Goal: Task Accomplishment & Management: Use online tool/utility

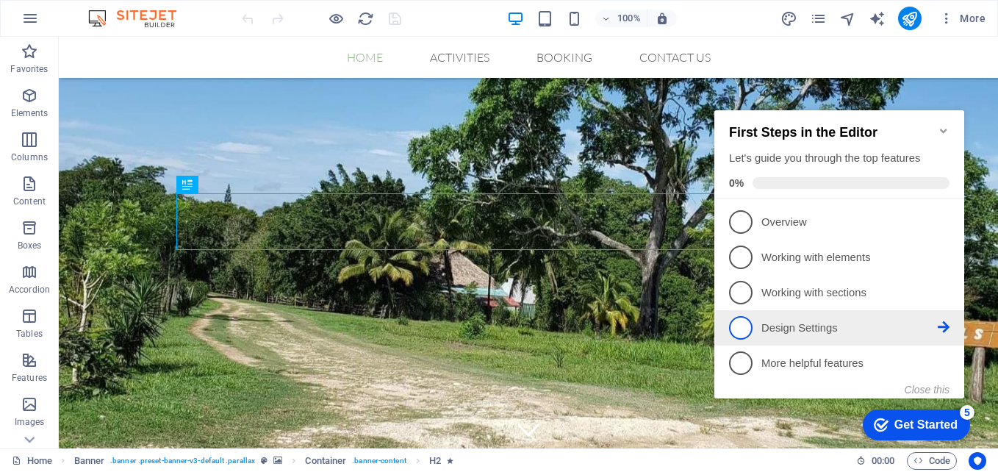
click at [941, 227] on icon at bounding box center [944, 221] width 12 height 12
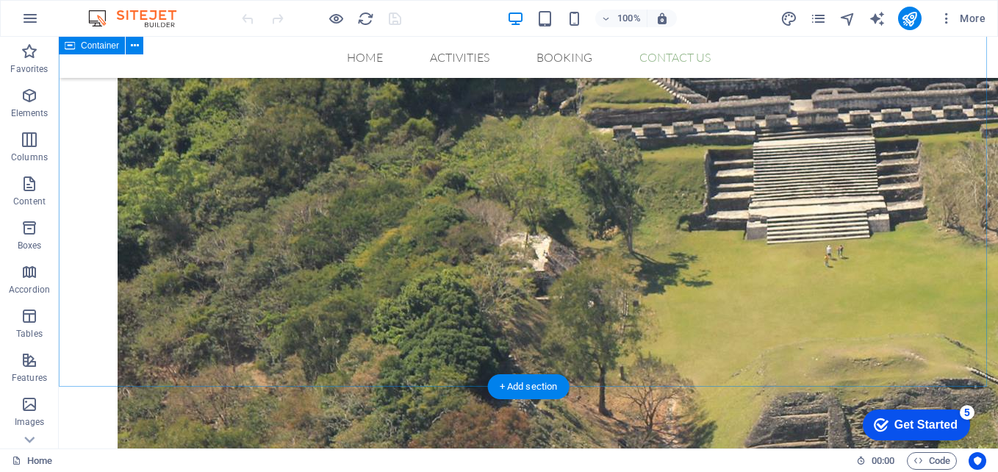
scroll to position [2794, 0]
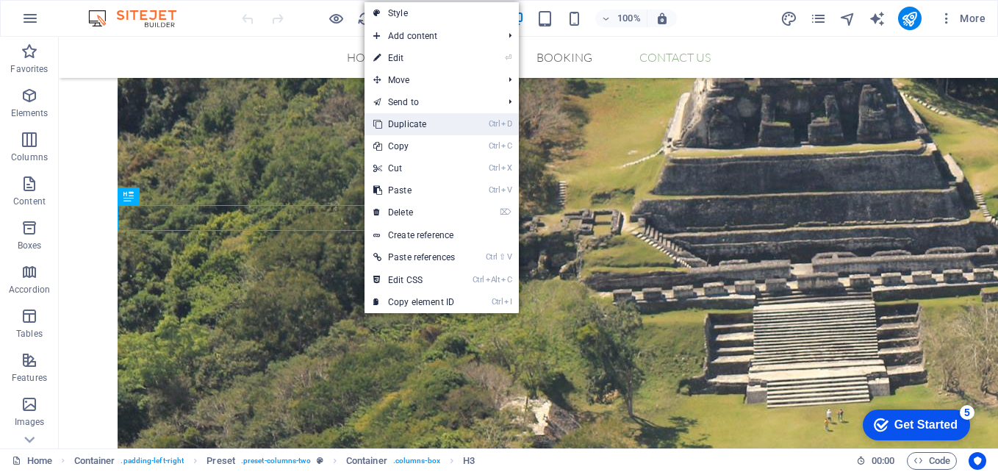
click at [407, 124] on link "Ctrl D Duplicate" at bounding box center [414, 124] width 99 height 22
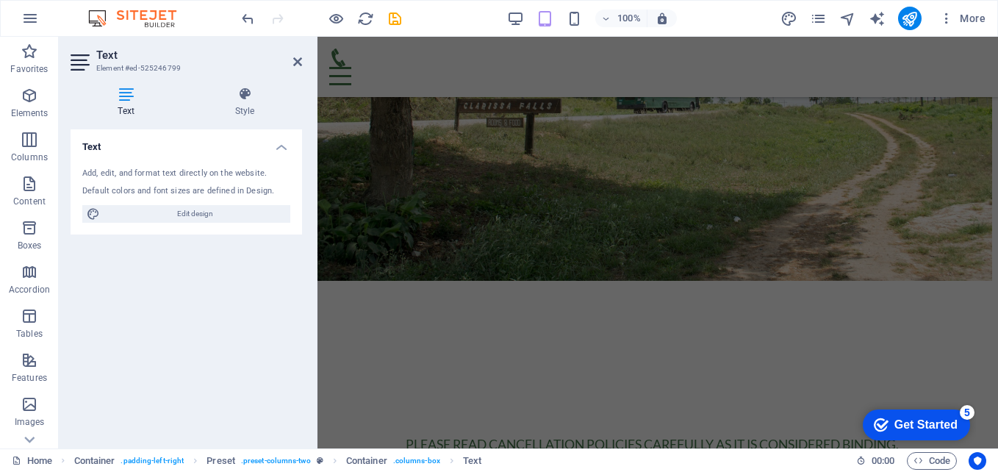
scroll to position [4963, 6]
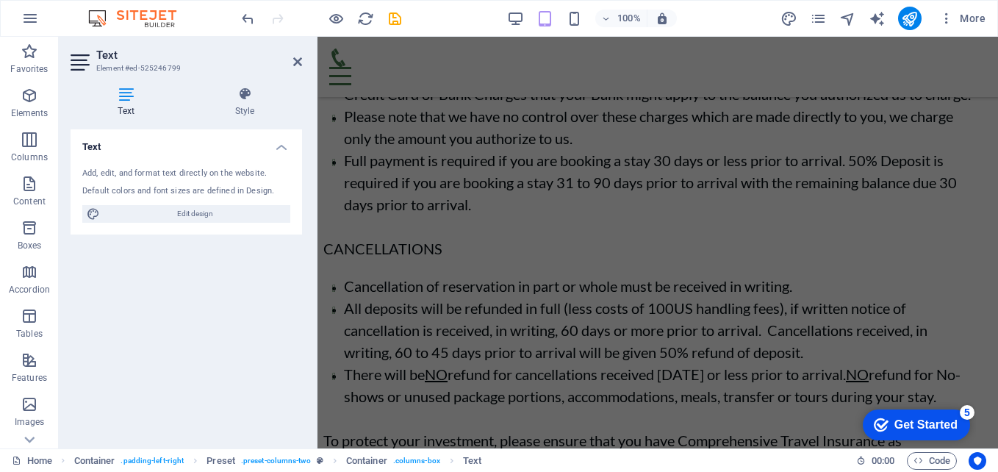
drag, startPoint x: 576, startPoint y: 251, endPoint x: 1001, endPoint y: 476, distance: 480.5
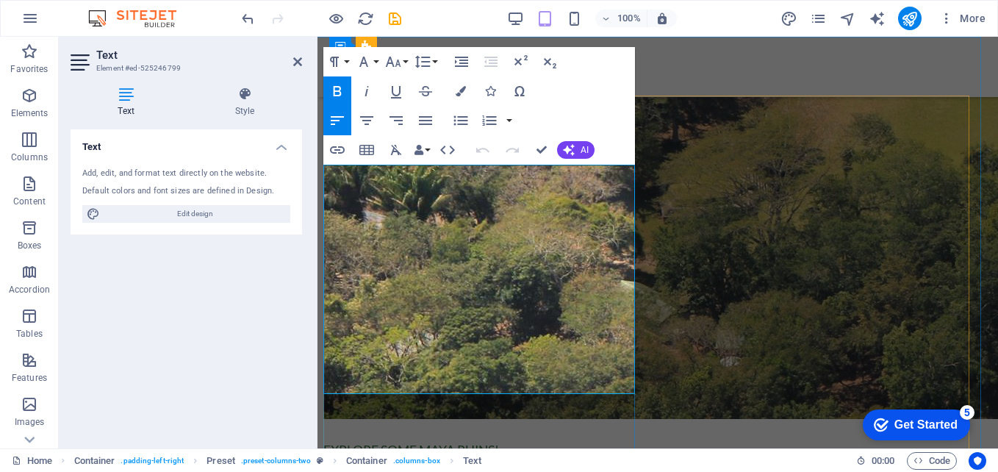
scroll to position [3125, 6]
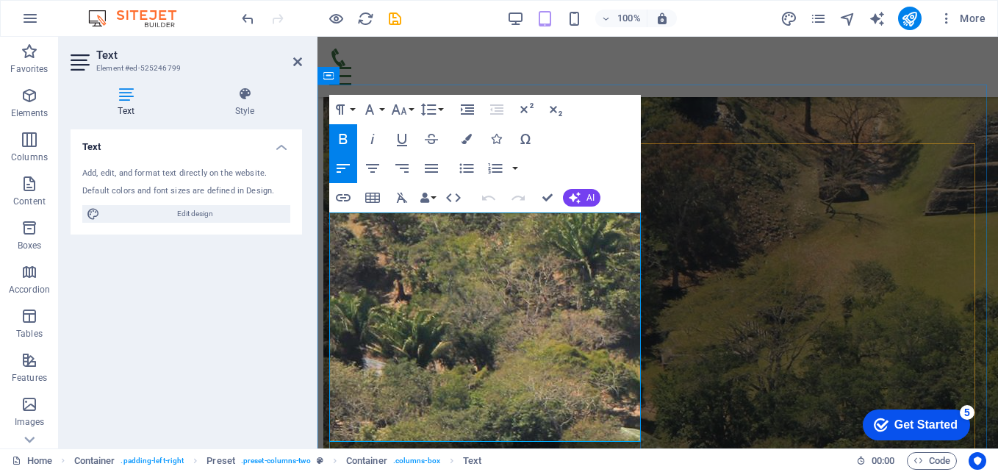
scroll to position [3125, 0]
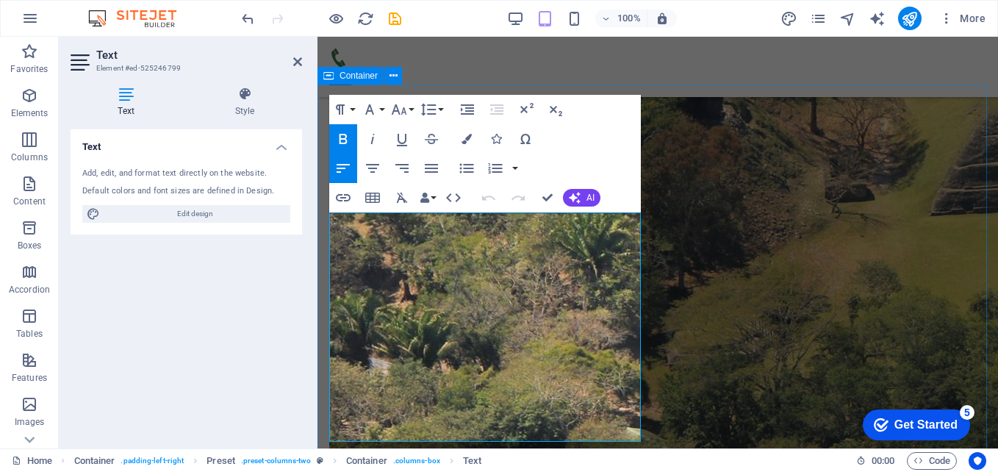
drag, startPoint x: 557, startPoint y: 229, endPoint x: 328, endPoint y: 228, distance: 229.4
copy span "FOLLOW US ON FACEBOOK"
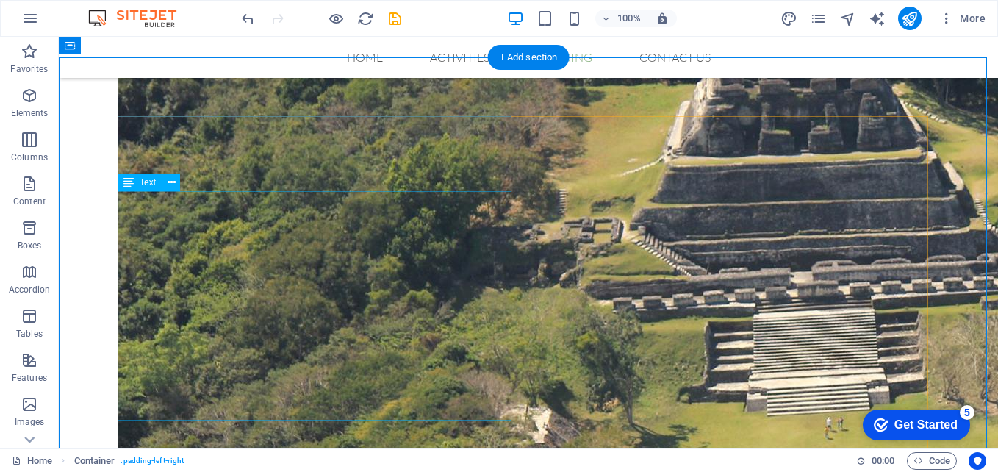
scroll to position [2684, 0]
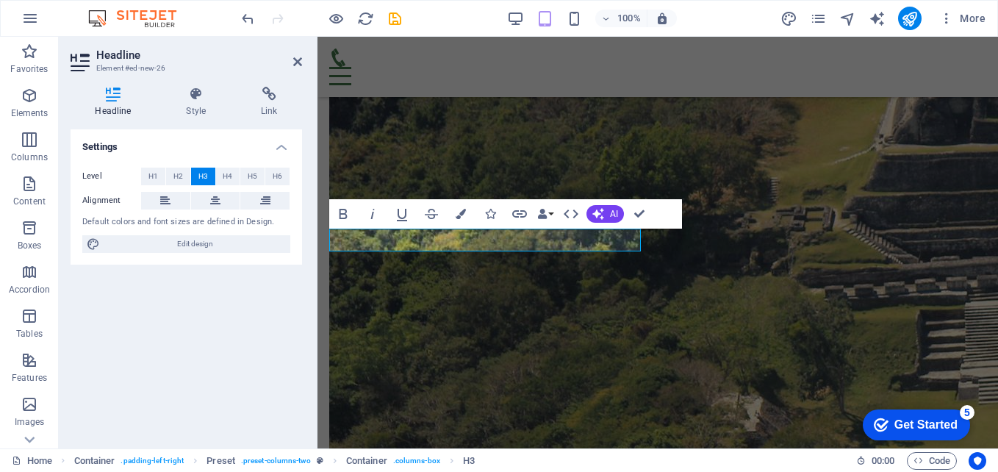
scroll to position [3063, 0]
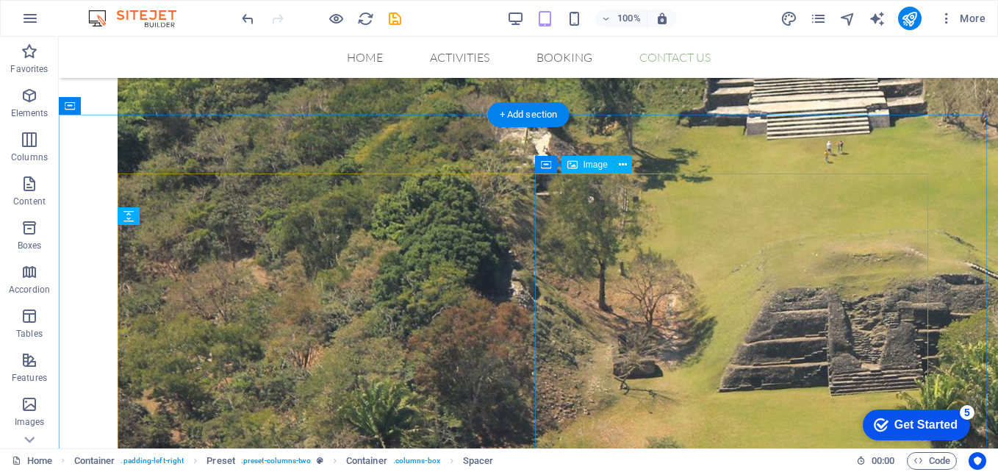
scroll to position [2825, 0]
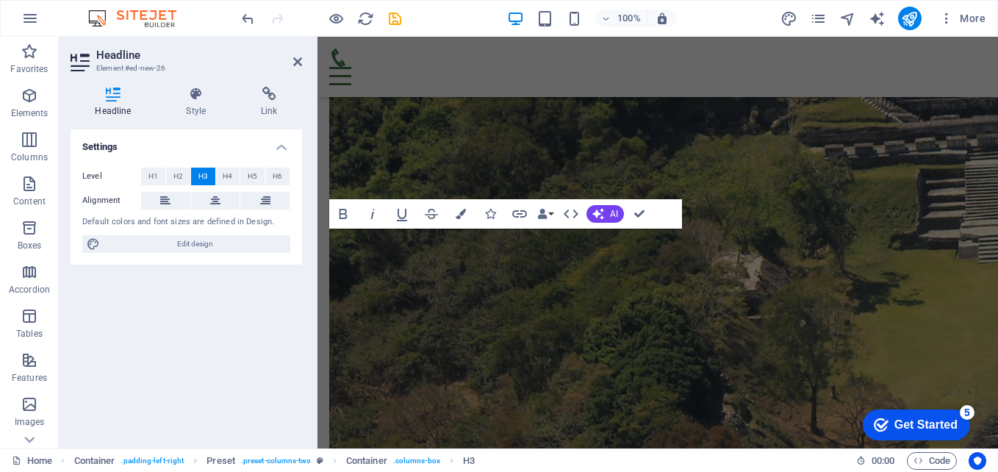
scroll to position [3063, 0]
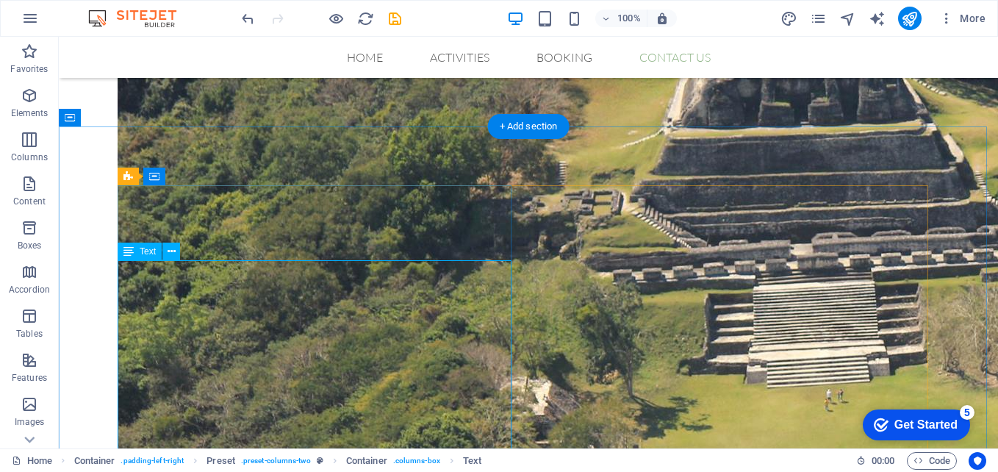
scroll to position [2800, 0]
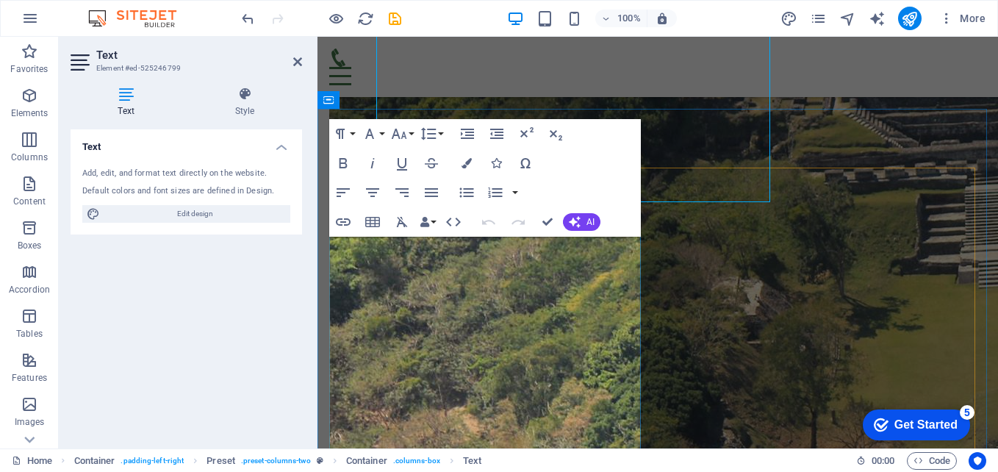
scroll to position [3101, 0]
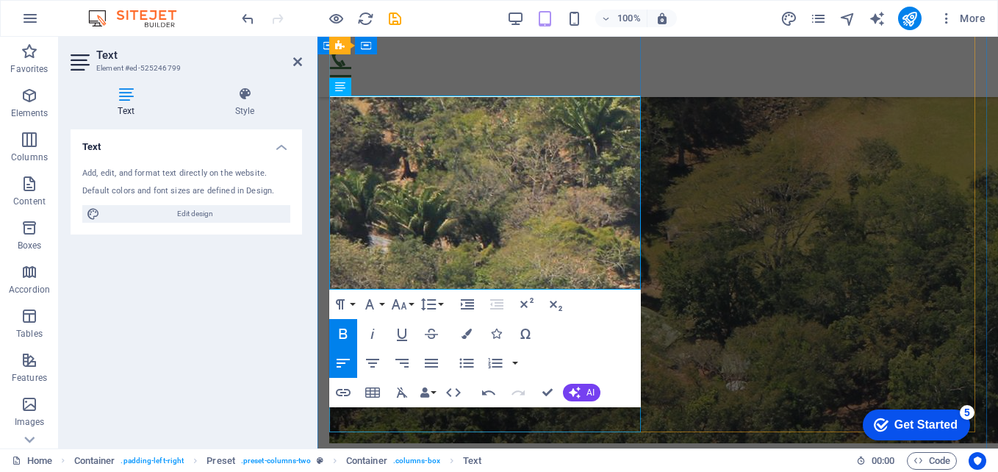
scroll to position [3321, 0]
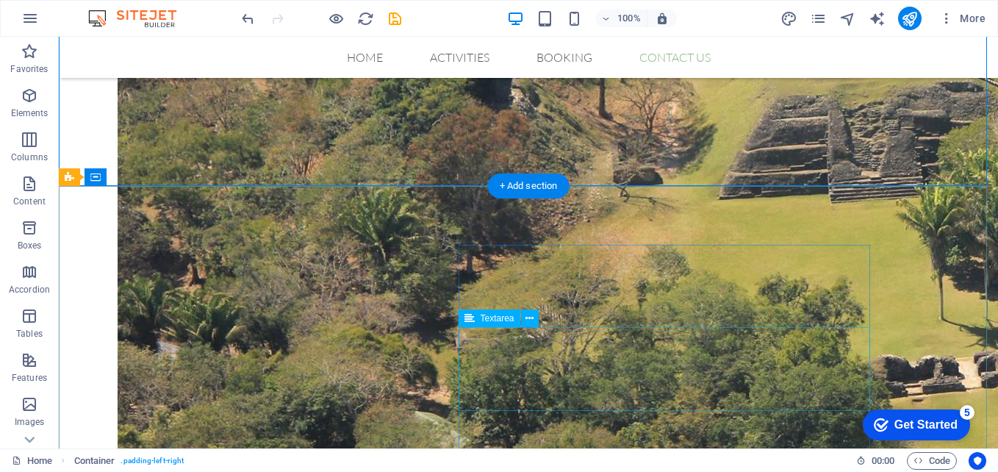
scroll to position [3325, 0]
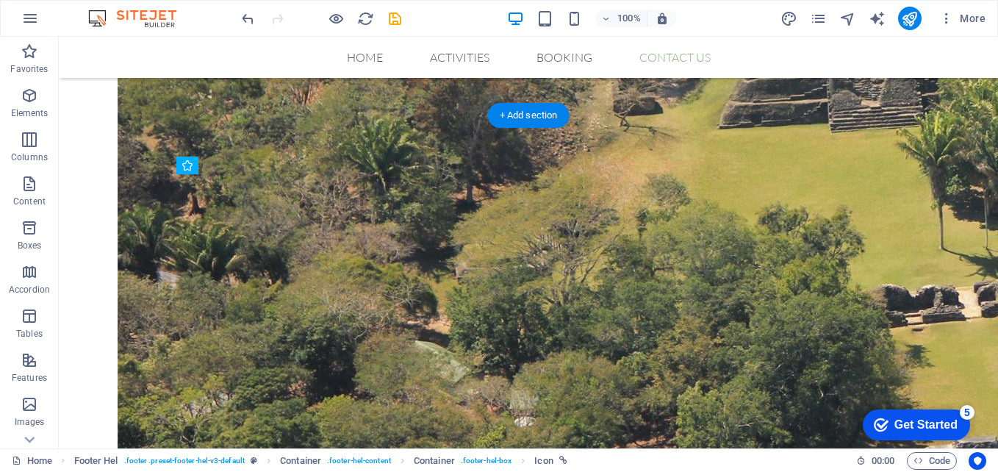
drag, startPoint x: 434, startPoint y: 232, endPoint x: 308, endPoint y: 236, distance: 125.8
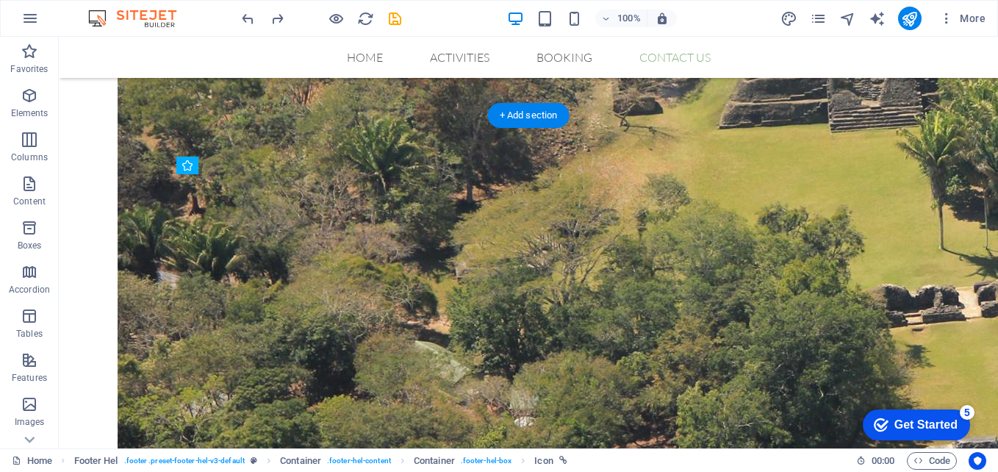
drag, startPoint x: 435, startPoint y: 226, endPoint x: 179, endPoint y: 235, distance: 256.7
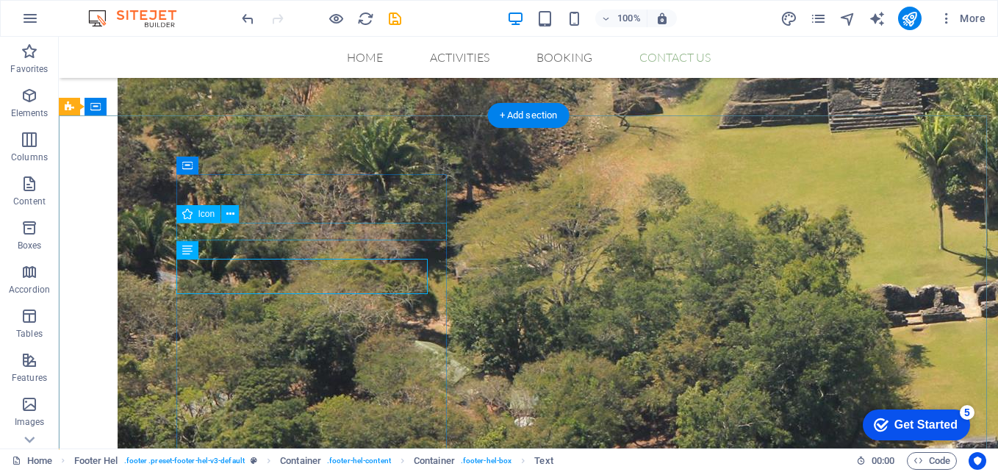
drag, startPoint x: 421, startPoint y: 259, endPoint x: 415, endPoint y: 238, distance: 21.2
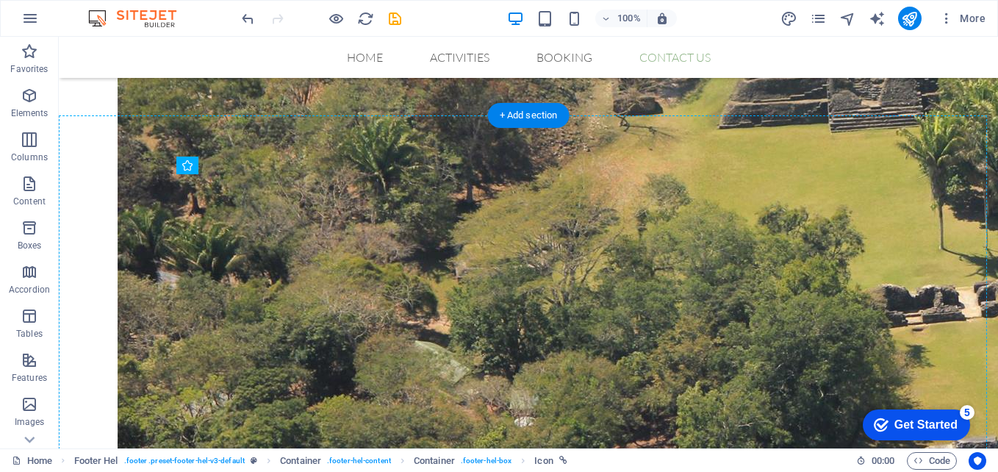
drag, startPoint x: 436, startPoint y: 268, endPoint x: 177, endPoint y: 308, distance: 261.8
drag, startPoint x: 437, startPoint y: 302, endPoint x: 284, endPoint y: 299, distance: 153.7
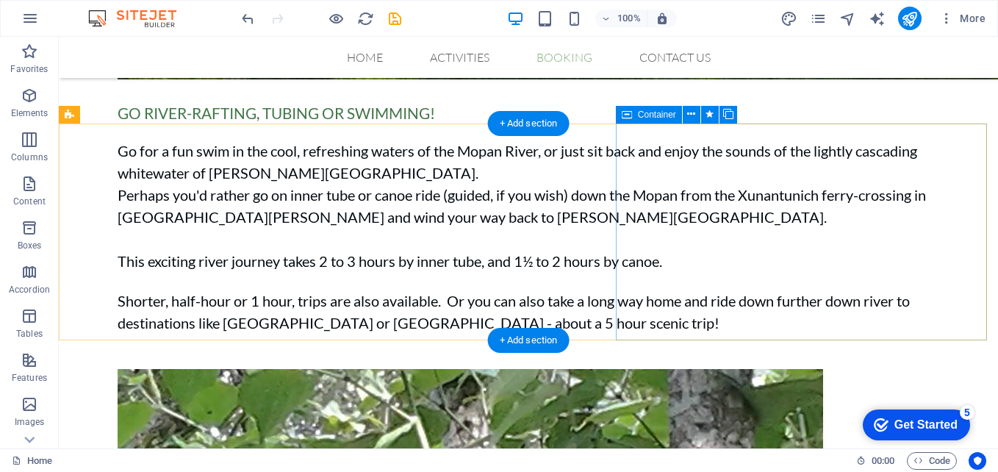
scroll to position [1434, 0]
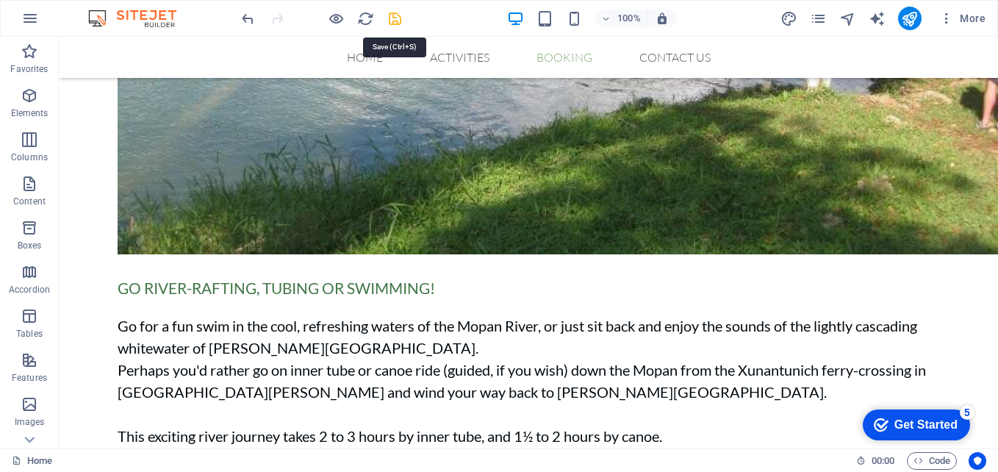
click at [393, 19] on icon "save" at bounding box center [395, 18] width 17 height 17
click at [912, 17] on icon "publish" at bounding box center [909, 18] width 17 height 17
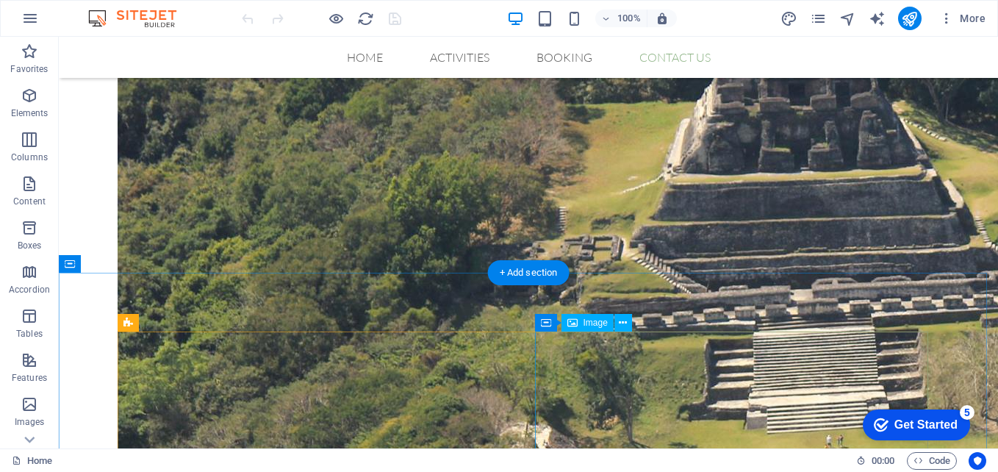
scroll to position [2794, 0]
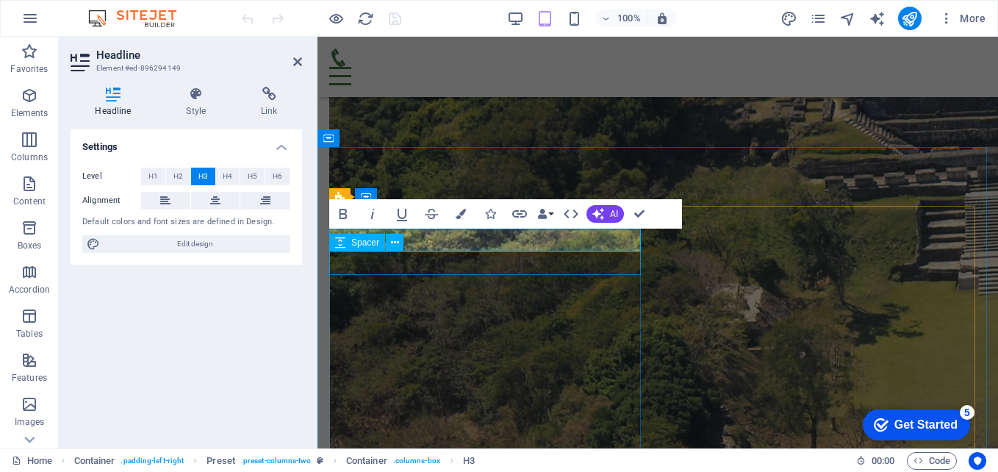
scroll to position [3063, 0]
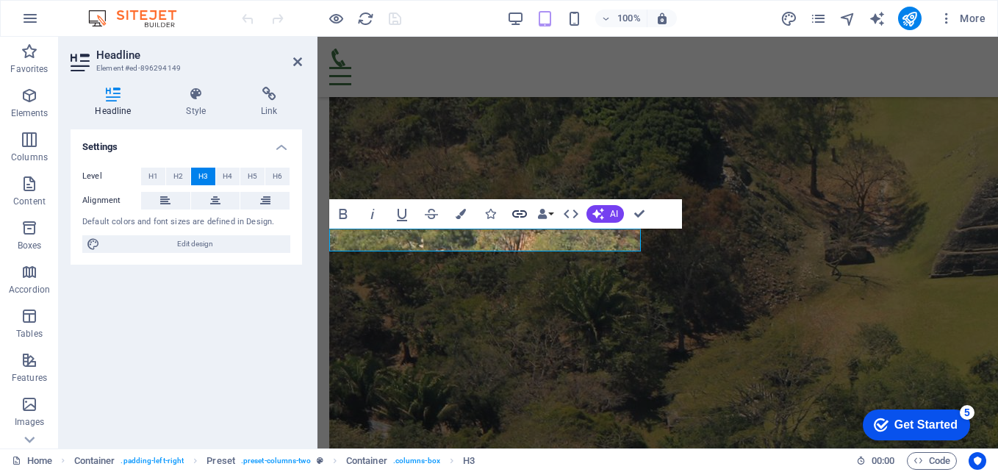
click at [518, 212] on icon "button" at bounding box center [520, 214] width 18 height 18
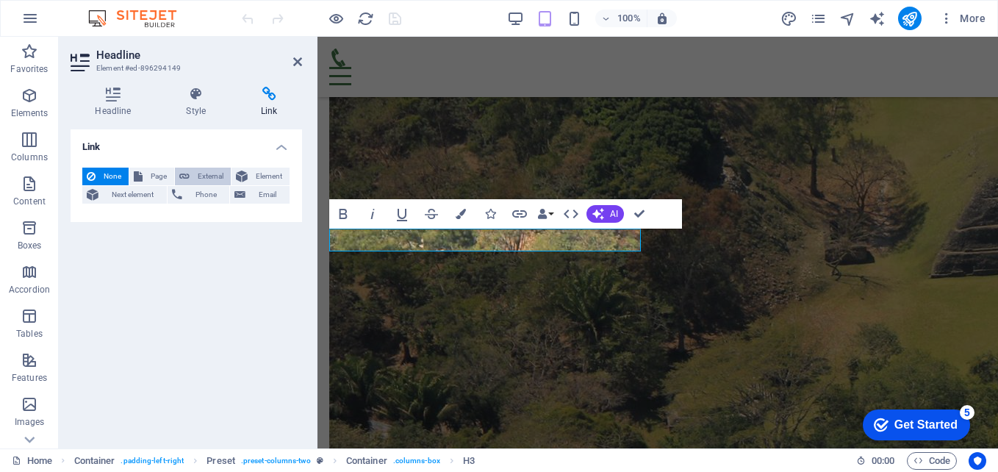
click at [190, 176] on button "External" at bounding box center [203, 177] width 56 height 18
select select "blank"
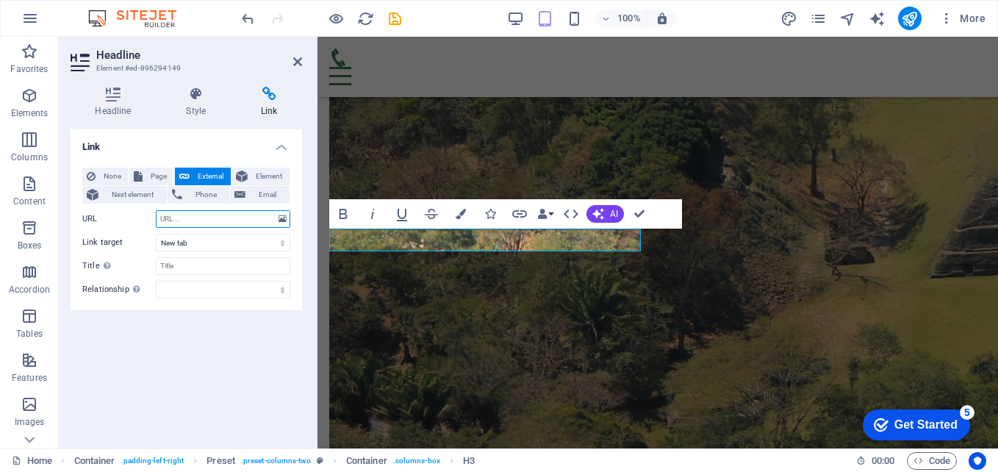
paste input "[URL][DOMAIN_NAME]"
type input "[URL][DOMAIN_NAME]"
click at [226, 352] on div "Link None Page External Element Next element Phone Email Page Home History of […" at bounding box center [187, 282] width 232 height 307
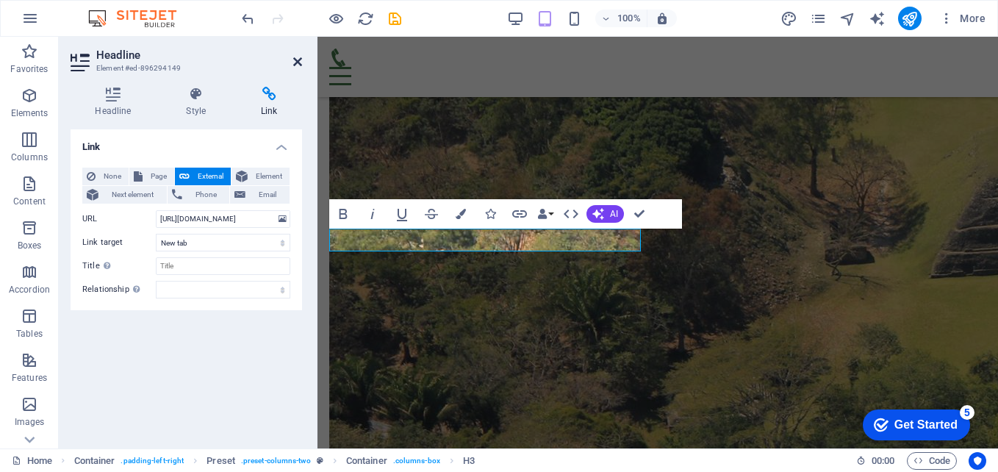
click at [295, 62] on icon at bounding box center [297, 62] width 9 height 12
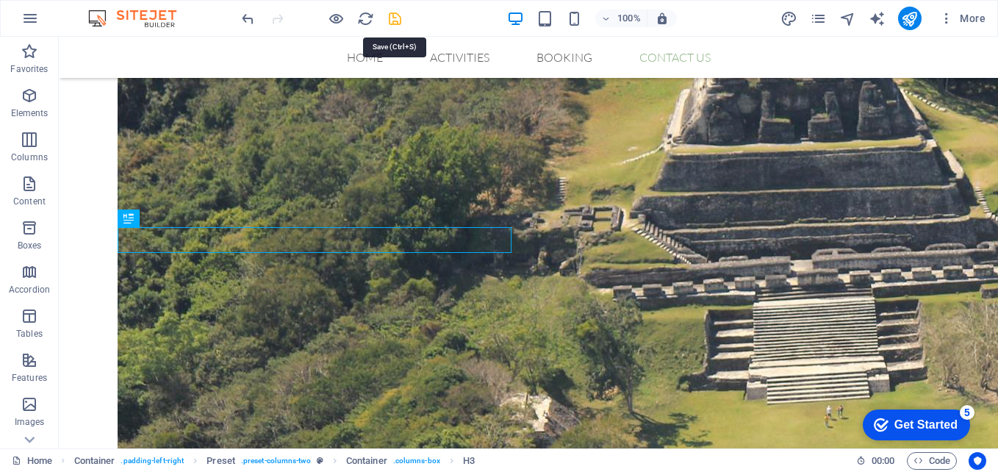
click at [396, 24] on icon "save" at bounding box center [395, 18] width 17 height 17
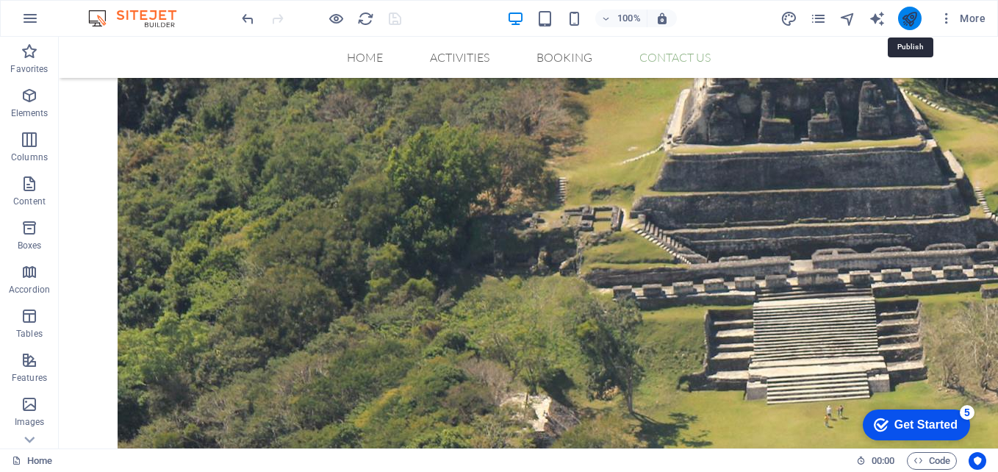
click at [915, 20] on icon "publish" at bounding box center [909, 18] width 17 height 17
